Goal: Information Seeking & Learning: Learn about a topic

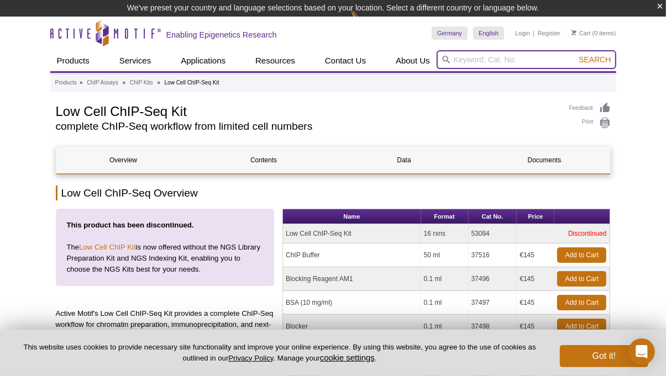
click at [454, 62] on input "search" at bounding box center [527, 59] width 180 height 19
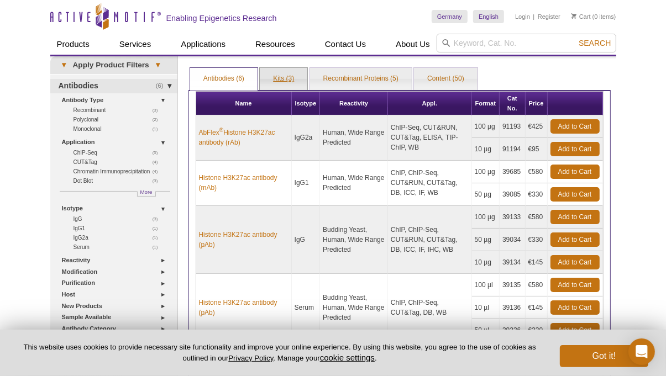
click at [282, 80] on link "Kits (3)" at bounding box center [284, 79] width 48 height 22
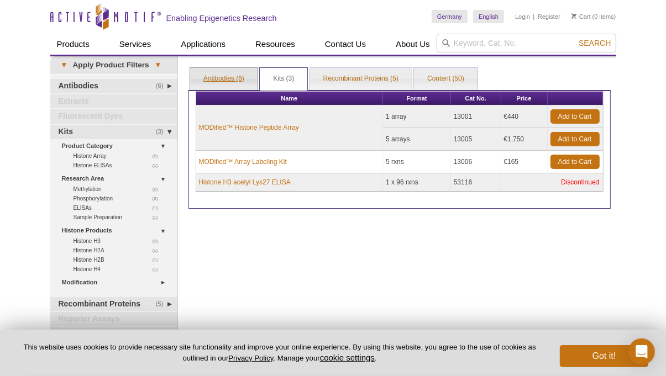
click at [222, 77] on link "Antibodies (6)" at bounding box center [223, 79] width 67 height 22
